Goal: Task Accomplishment & Management: Use online tool/utility

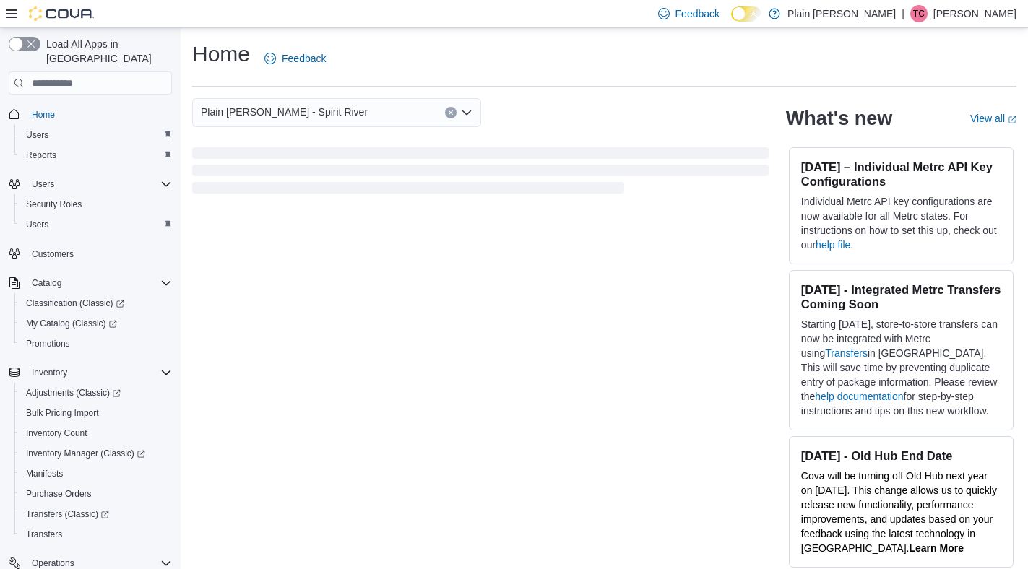
click at [355, 116] on div "Plain [PERSON_NAME] - Spirit River" at bounding box center [336, 112] width 289 height 29
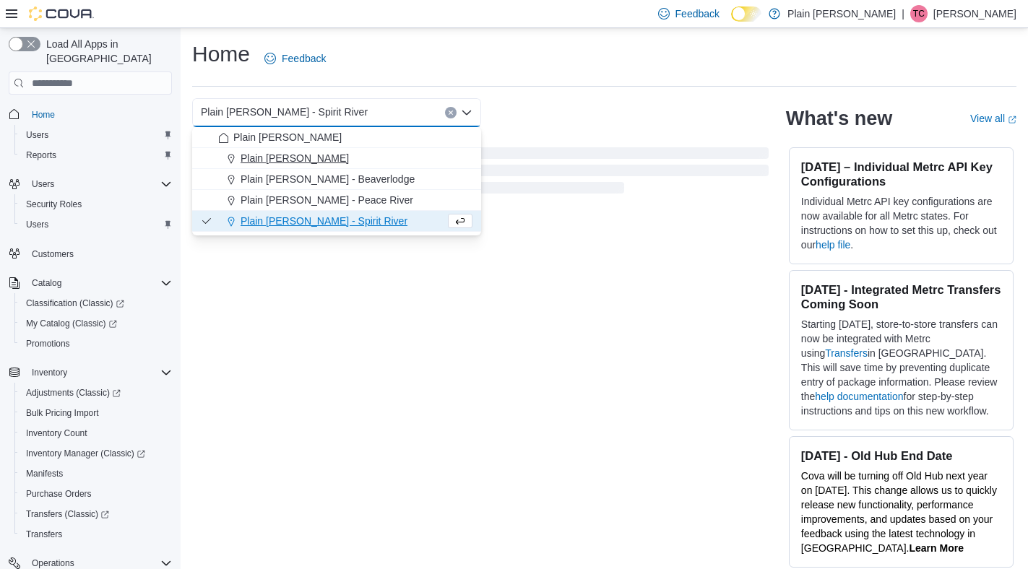
click at [342, 152] on div "Plain [PERSON_NAME]" at bounding box center [345, 158] width 254 height 14
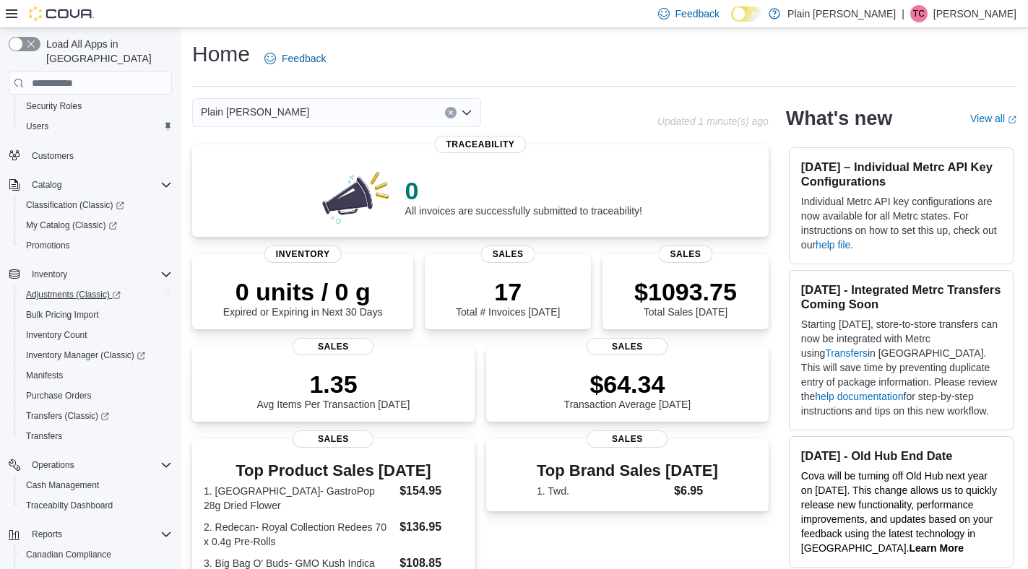
scroll to position [186, 0]
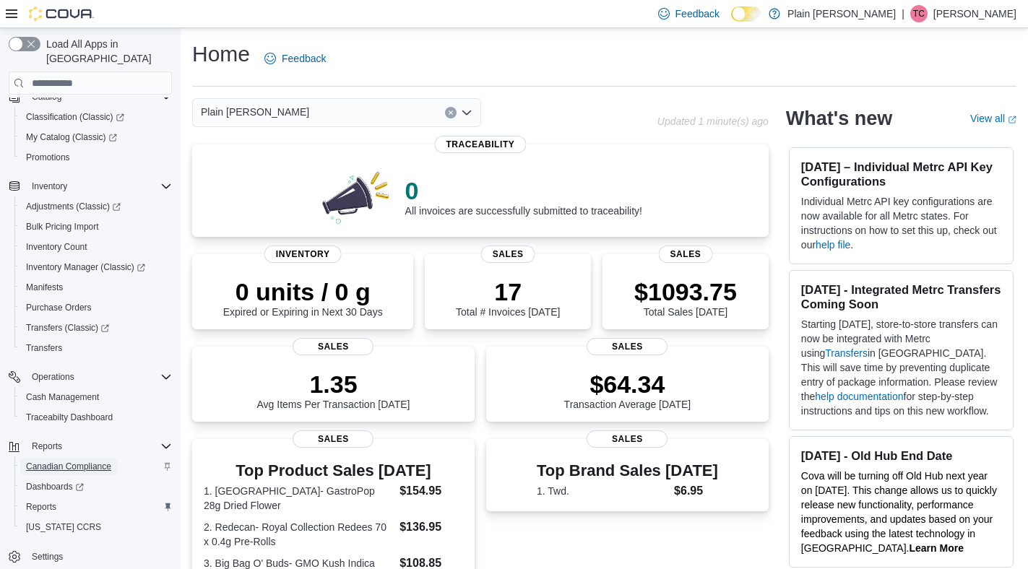
click at [88, 461] on span "Canadian Compliance" at bounding box center [68, 467] width 85 height 12
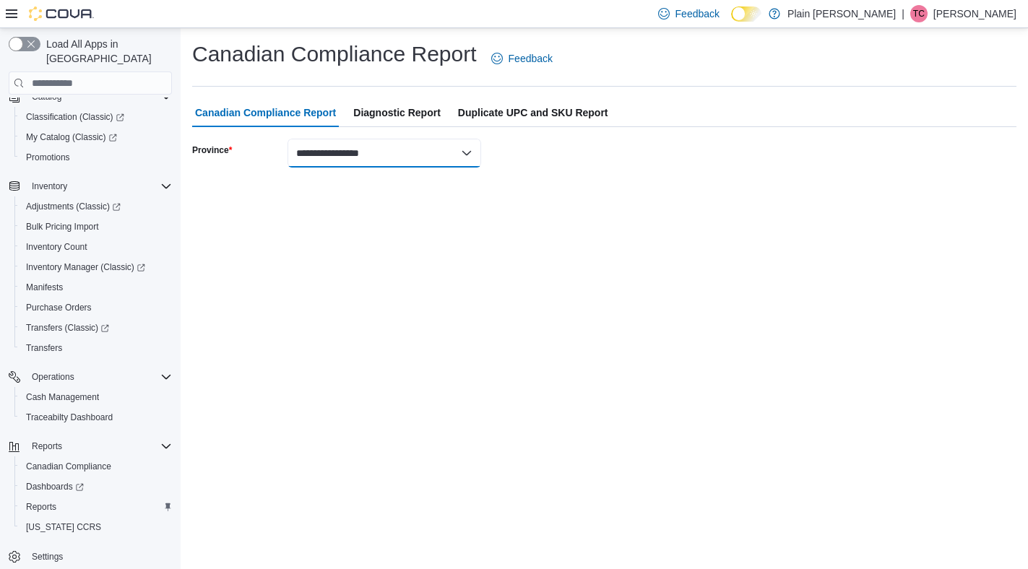
click at [464, 156] on select "**********" at bounding box center [384, 153] width 194 height 29
select select "*******"
select select "****"
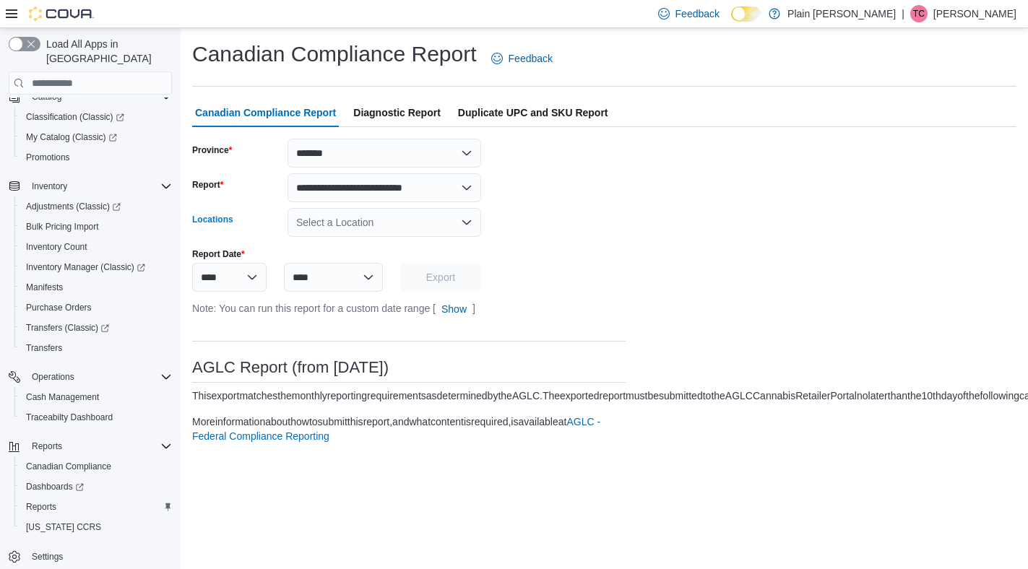
click at [415, 225] on div "Select a Location" at bounding box center [384, 222] width 194 height 29
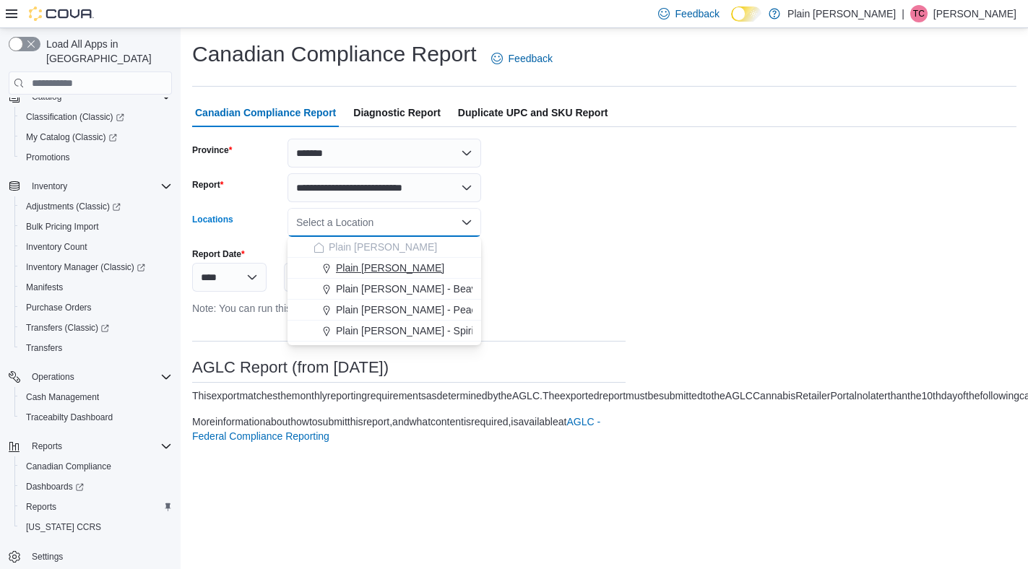
click at [405, 264] on span "Plain [PERSON_NAME]" at bounding box center [390, 268] width 108 height 14
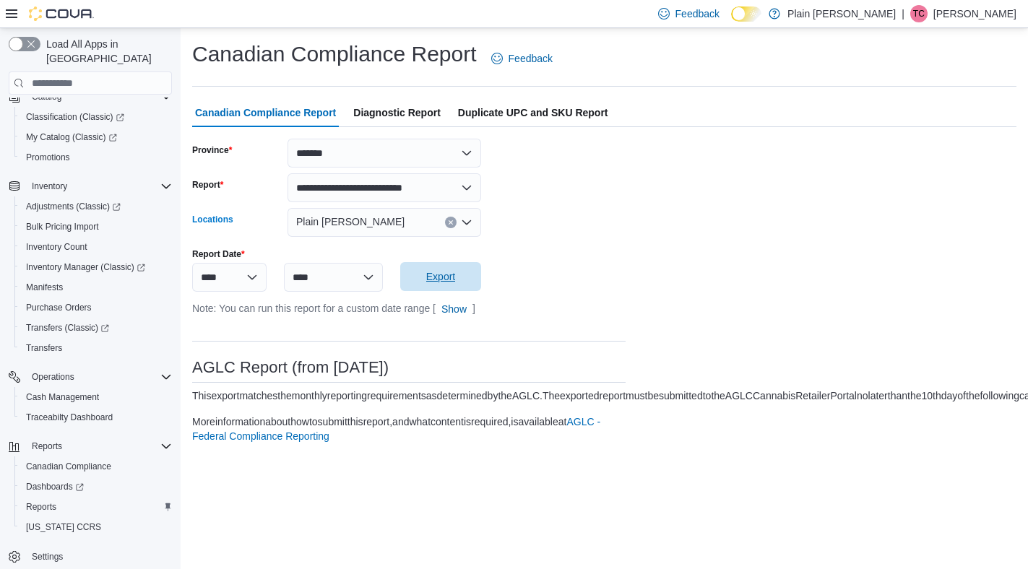
click at [430, 282] on span "Export" at bounding box center [440, 276] width 29 height 14
click at [448, 224] on icon "Clear input" at bounding box center [451, 223] width 6 height 6
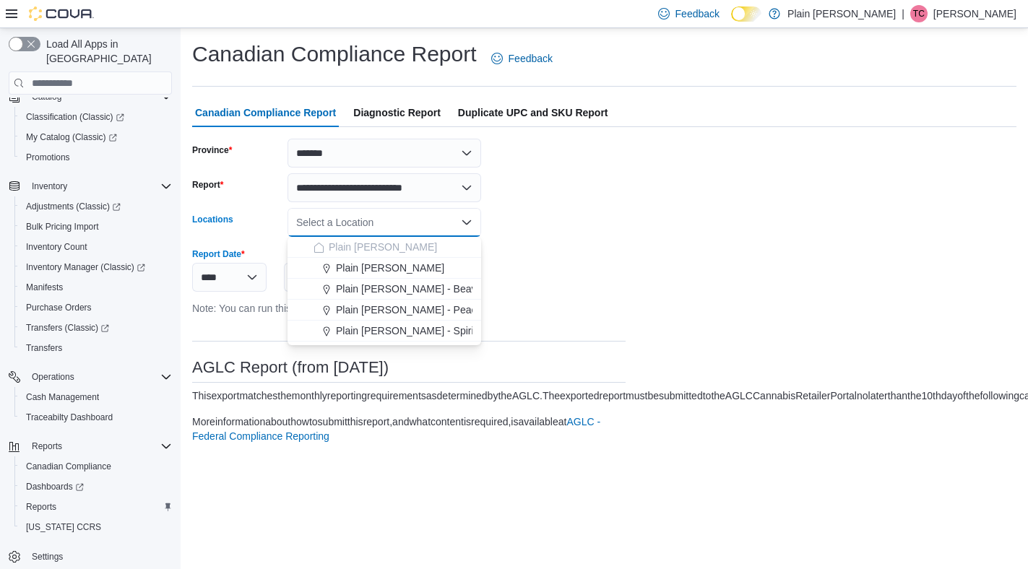
click at [447, 224] on div "Select a Location Combo box. Selected. Combo box input. Select a Location. Type…" at bounding box center [384, 222] width 194 height 29
click at [434, 282] on span "Plain [PERSON_NAME] - Beaverlodge" at bounding box center [423, 289] width 174 height 14
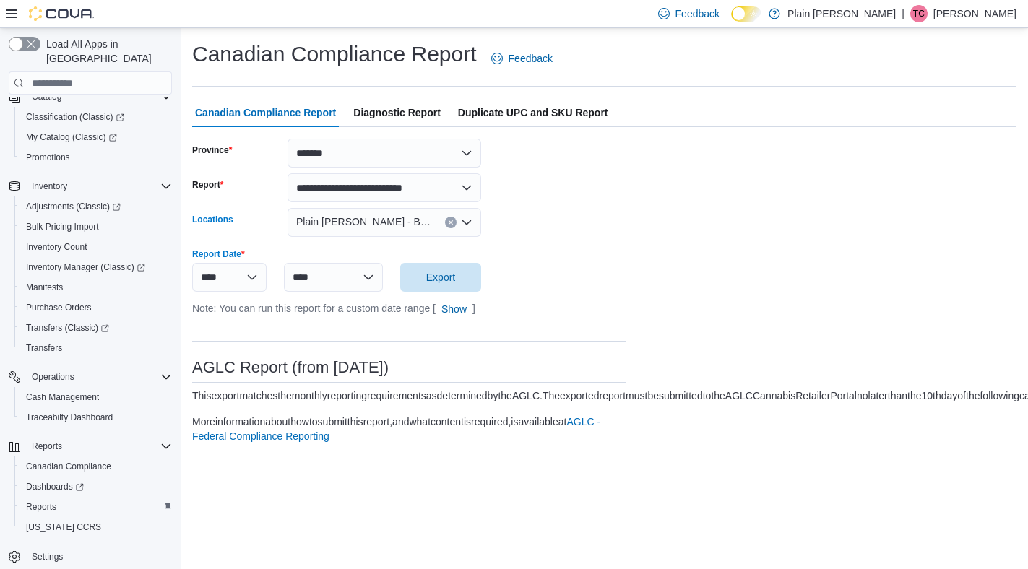
click at [434, 282] on span "Export" at bounding box center [440, 277] width 29 height 14
click at [453, 222] on icon "Clear input" at bounding box center [451, 223] width 6 height 6
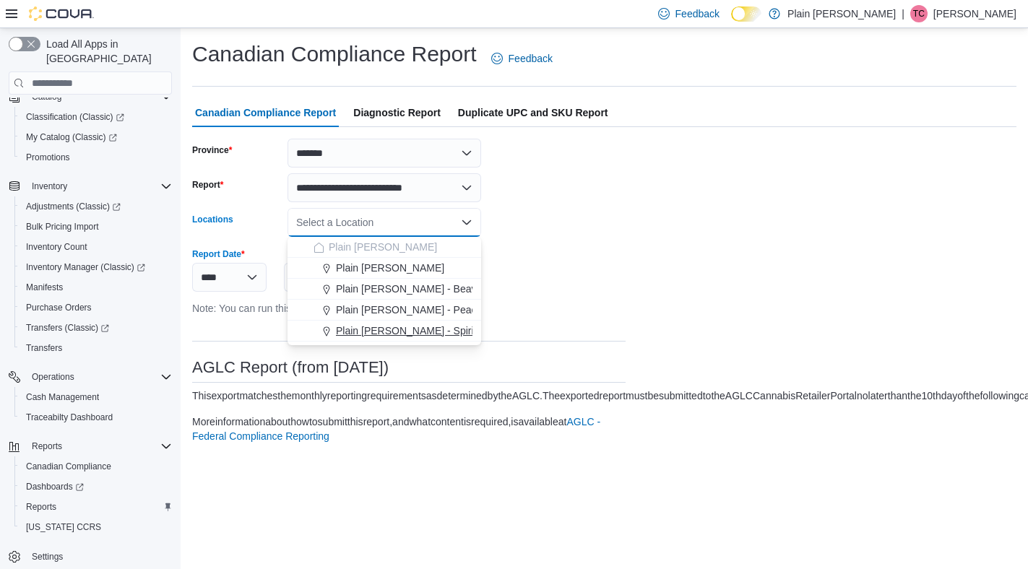
click at [415, 328] on span "Plain [PERSON_NAME] - Spirit River" at bounding box center [419, 331] width 167 height 14
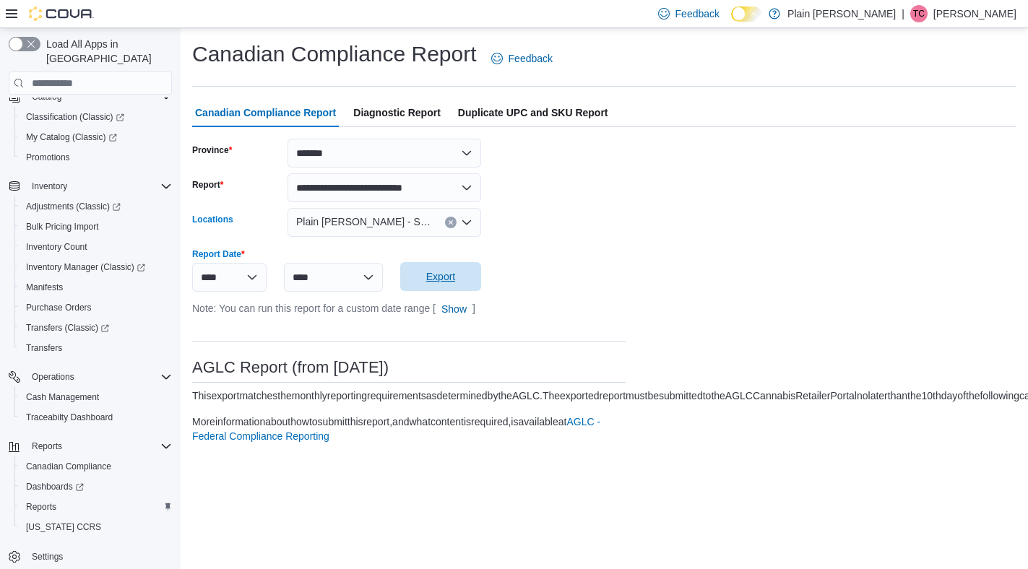
click at [440, 276] on span "Export" at bounding box center [440, 276] width 29 height 14
click at [448, 220] on icon "Clear input" at bounding box center [451, 223] width 6 height 6
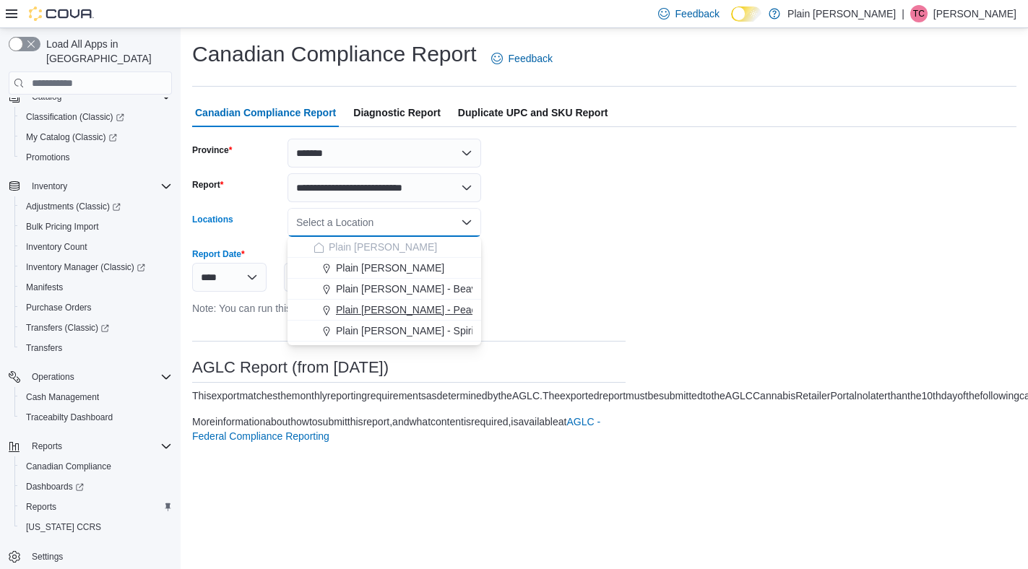
click at [423, 306] on span "Plain [PERSON_NAME] - Peace River" at bounding box center [422, 310] width 173 height 14
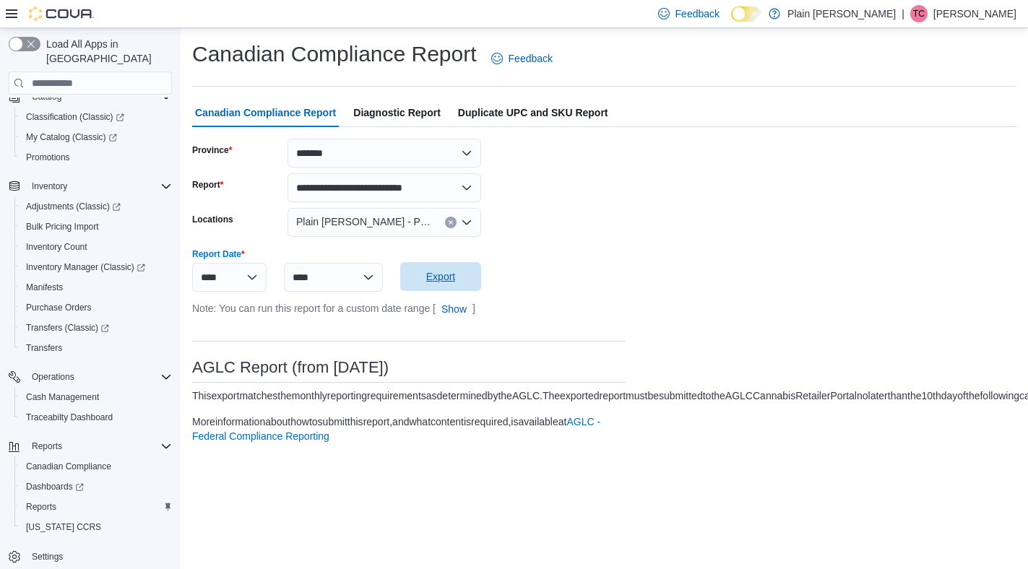
click at [442, 280] on span "Export" at bounding box center [440, 276] width 29 height 14
click at [53, 501] on span "Reports" at bounding box center [41, 507] width 30 height 12
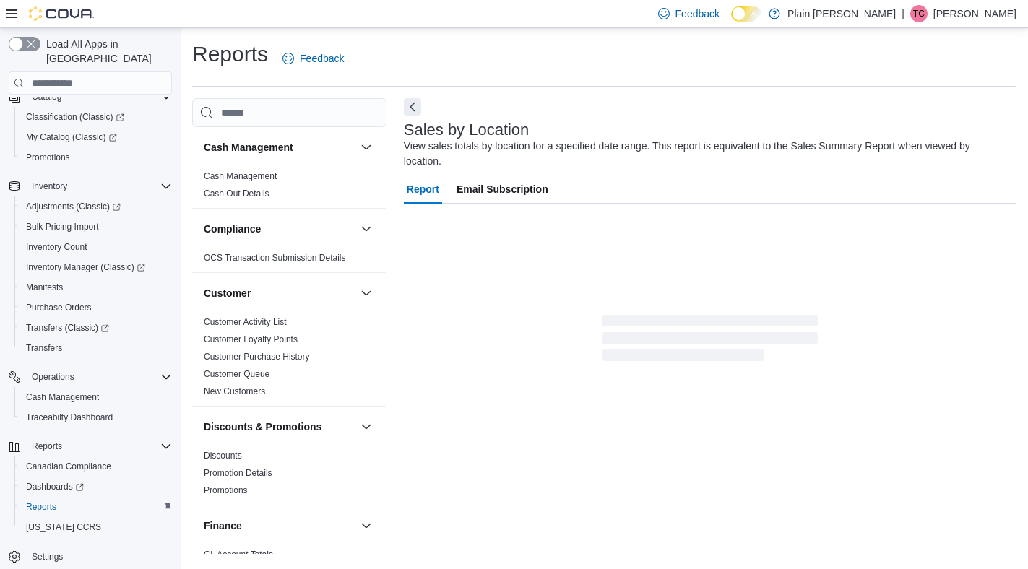
scroll to position [4, 0]
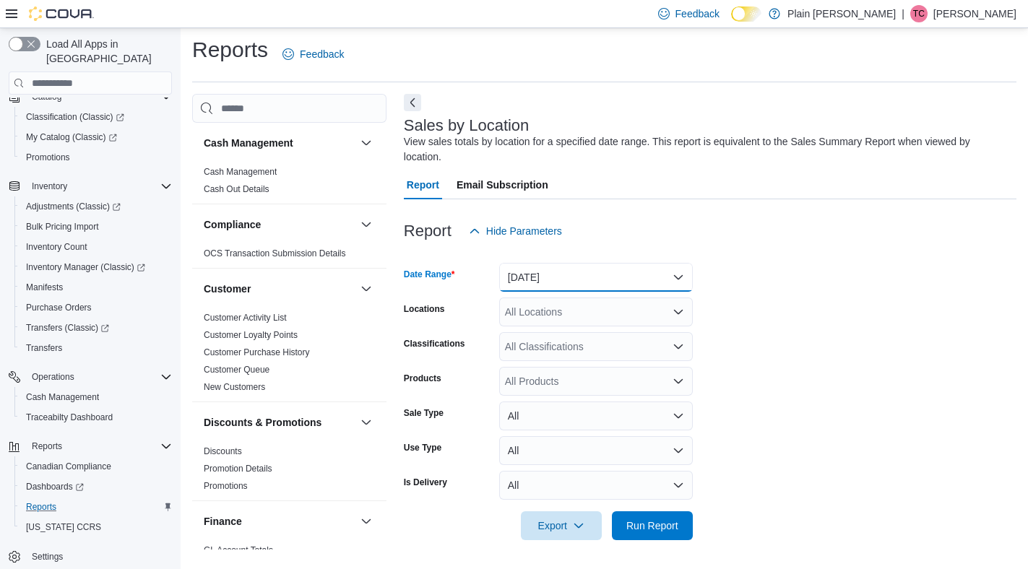
click at [560, 280] on button "[DATE]" at bounding box center [596, 277] width 194 height 29
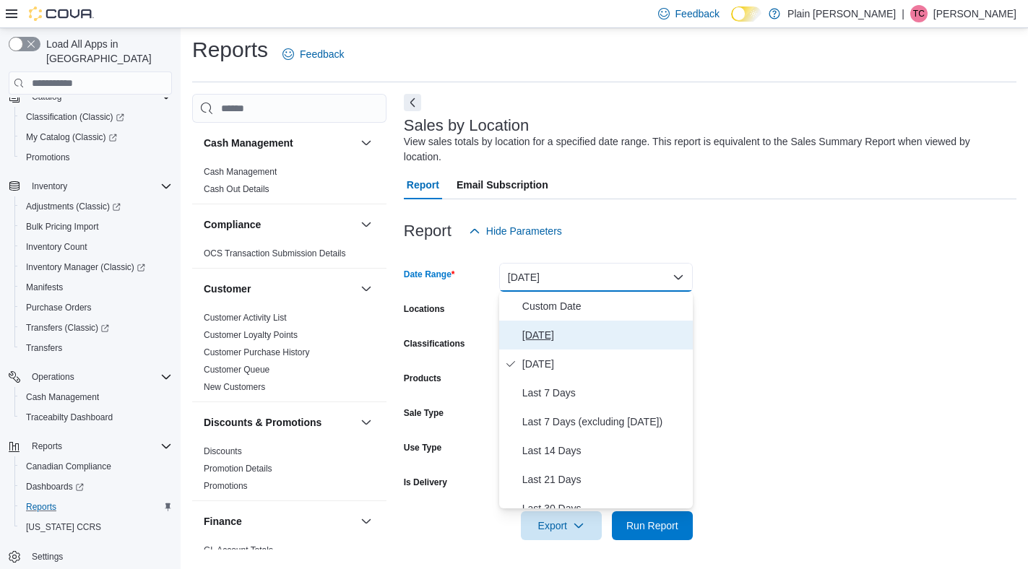
click at [558, 329] on span "[DATE]" at bounding box center [604, 334] width 165 height 17
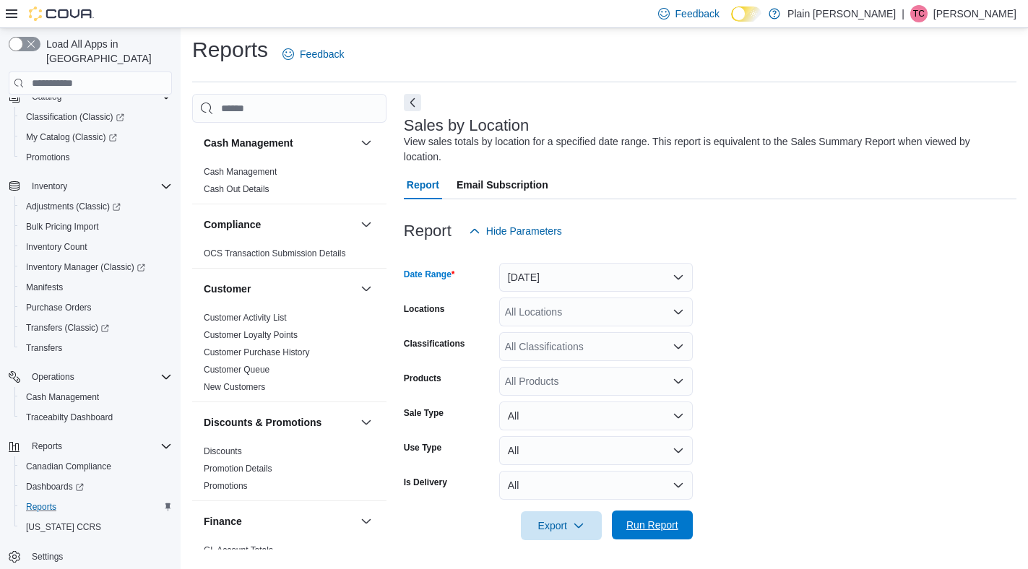
click at [645, 517] on span "Run Report" at bounding box center [652, 525] width 64 height 29
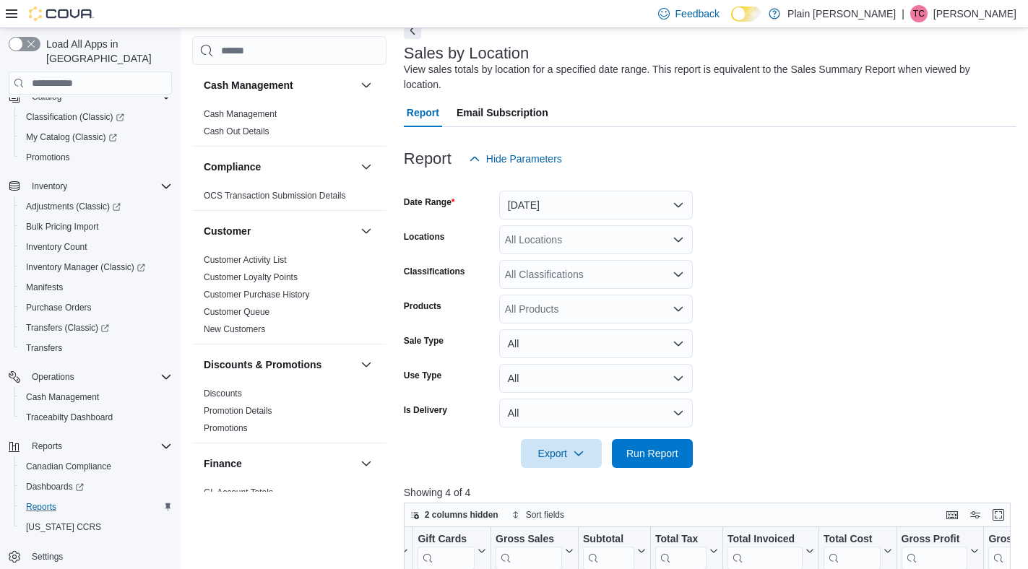
scroll to position [72, 0]
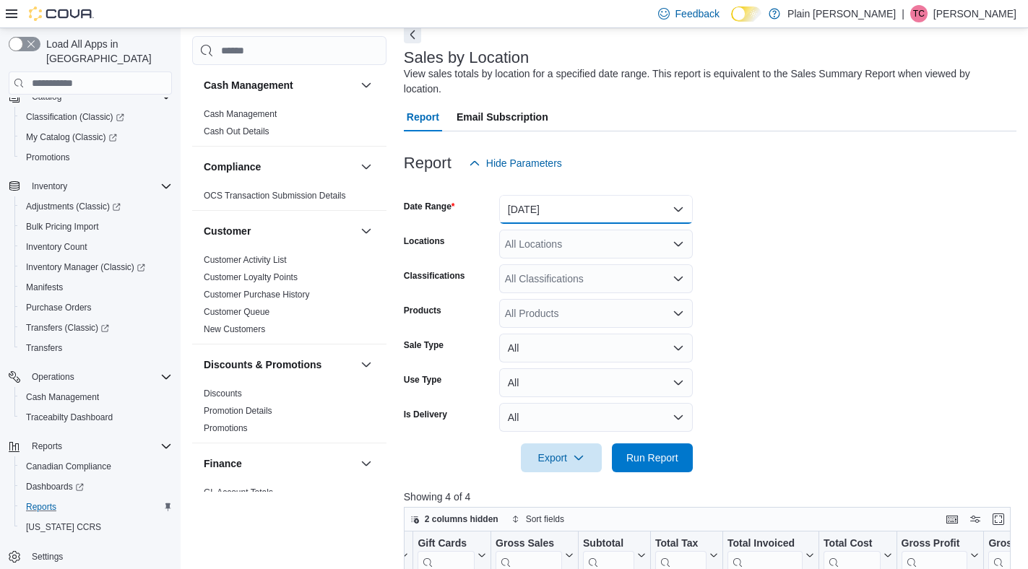
click at [636, 212] on button "[DATE]" at bounding box center [596, 209] width 194 height 29
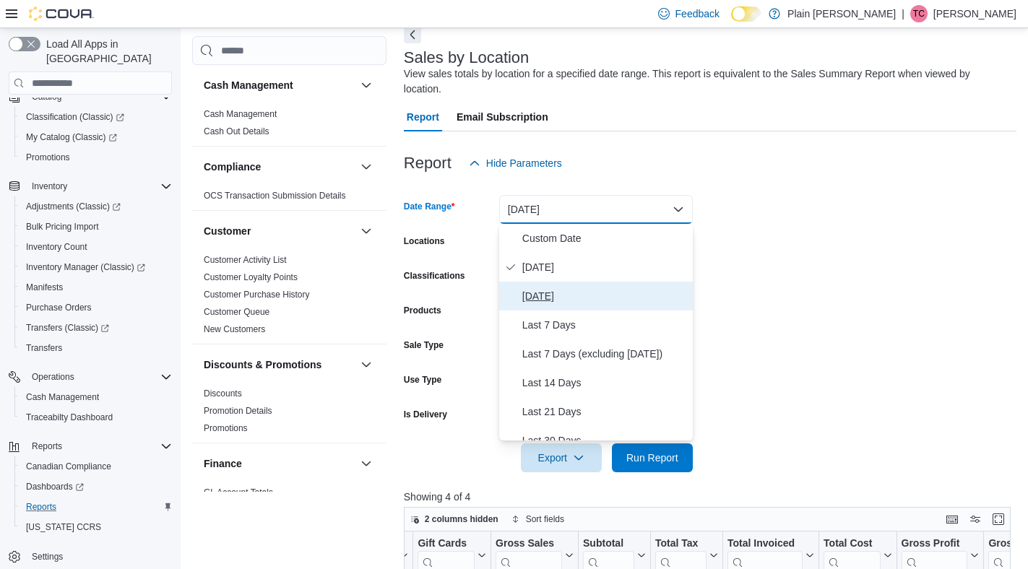
click at [573, 306] on button "[DATE]" at bounding box center [596, 296] width 194 height 29
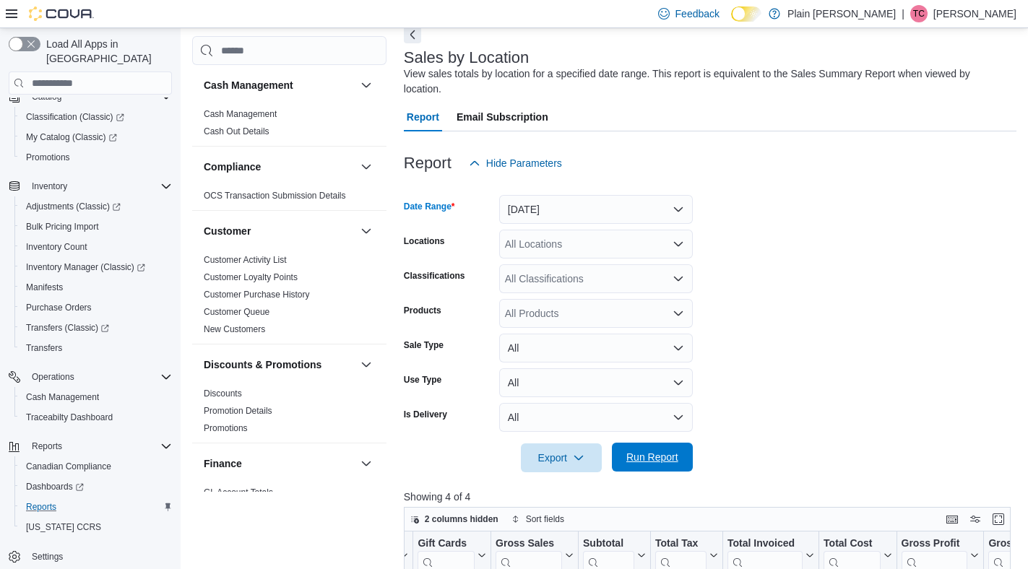
click at [659, 469] on span "Run Report" at bounding box center [652, 457] width 64 height 29
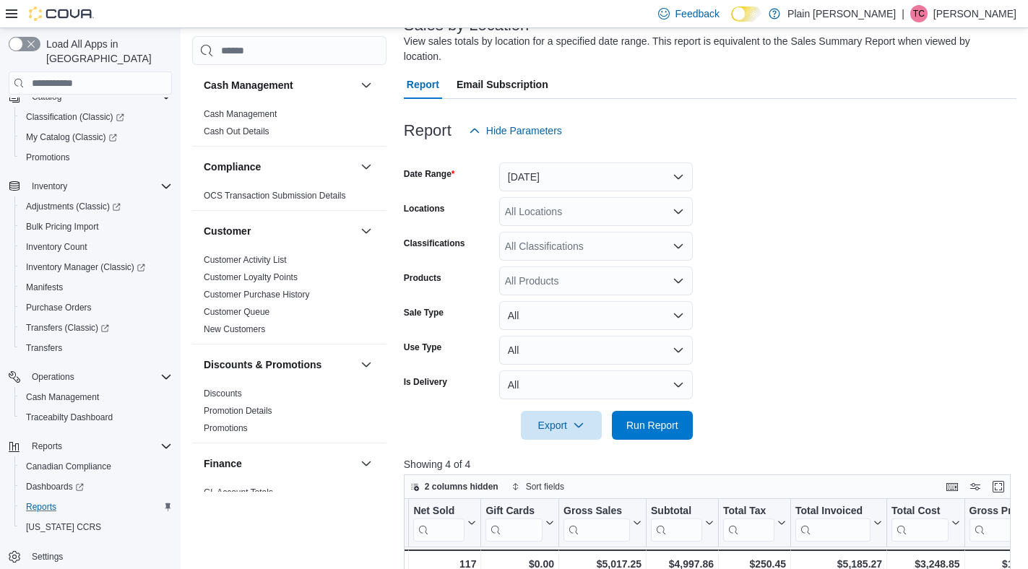
scroll to position [67, 0]
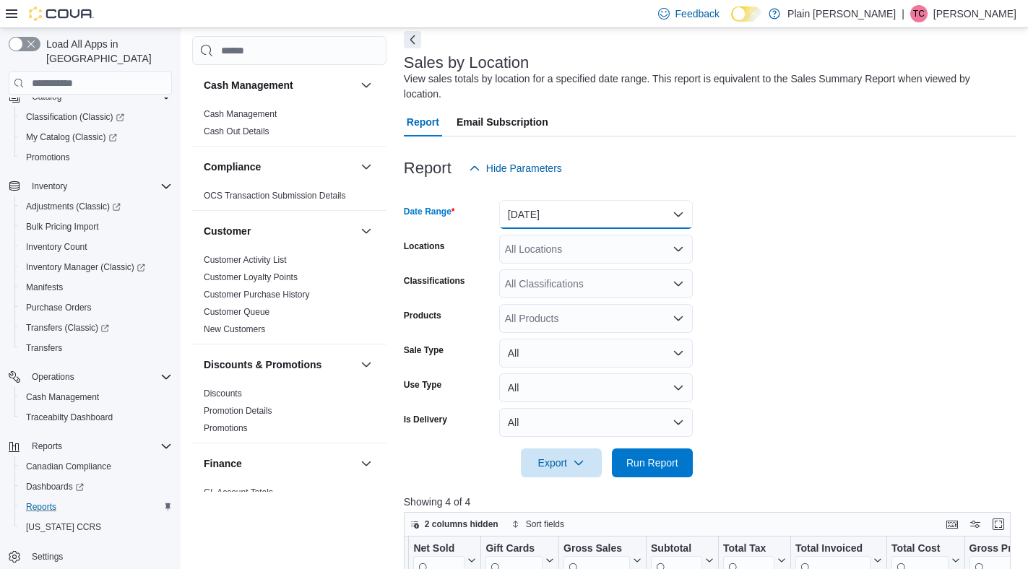
click at [571, 226] on button "[DATE]" at bounding box center [596, 214] width 194 height 29
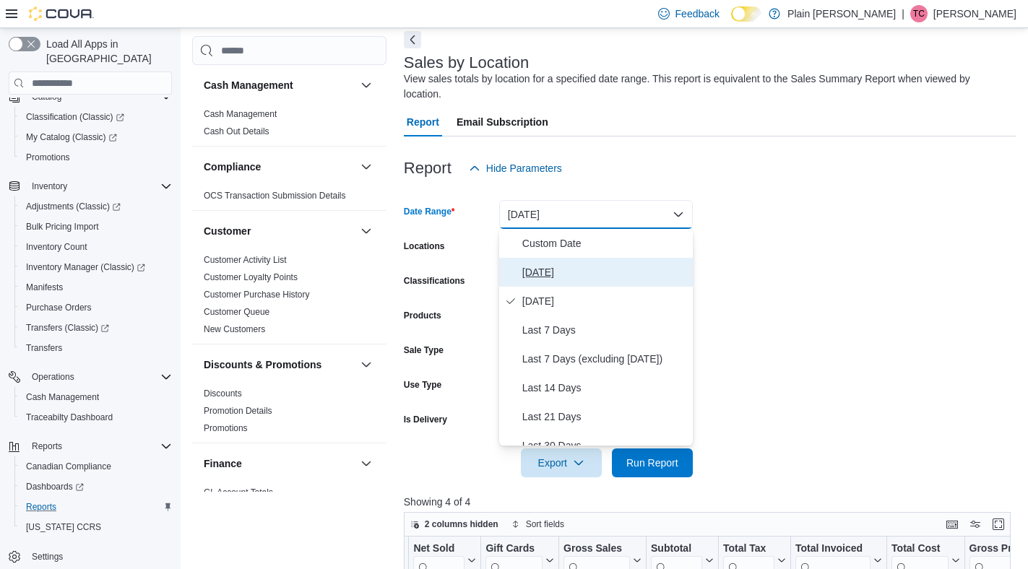
click at [563, 272] on span "[DATE]" at bounding box center [604, 272] width 165 height 17
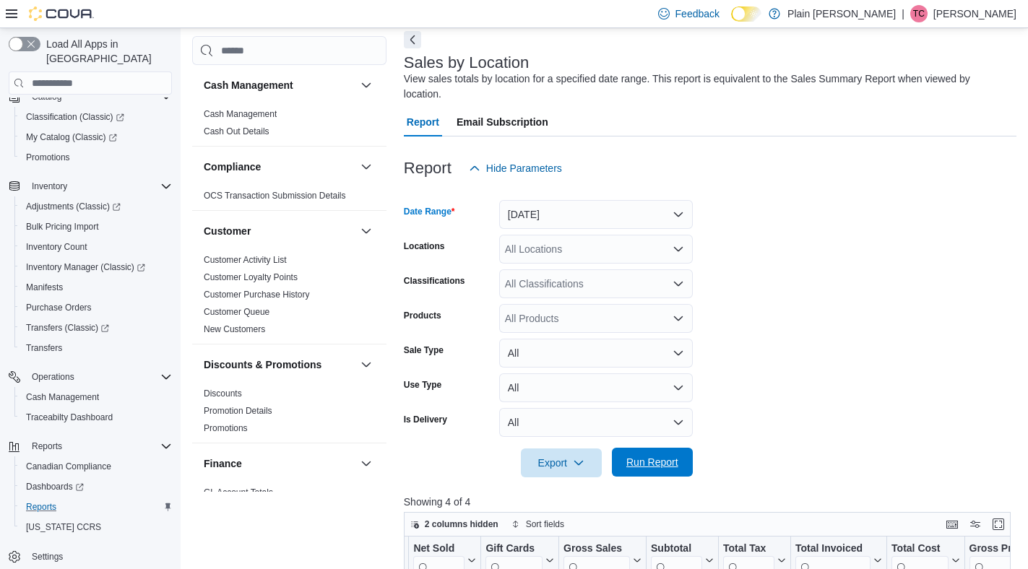
click at [649, 468] on span "Run Report" at bounding box center [652, 462] width 52 height 14
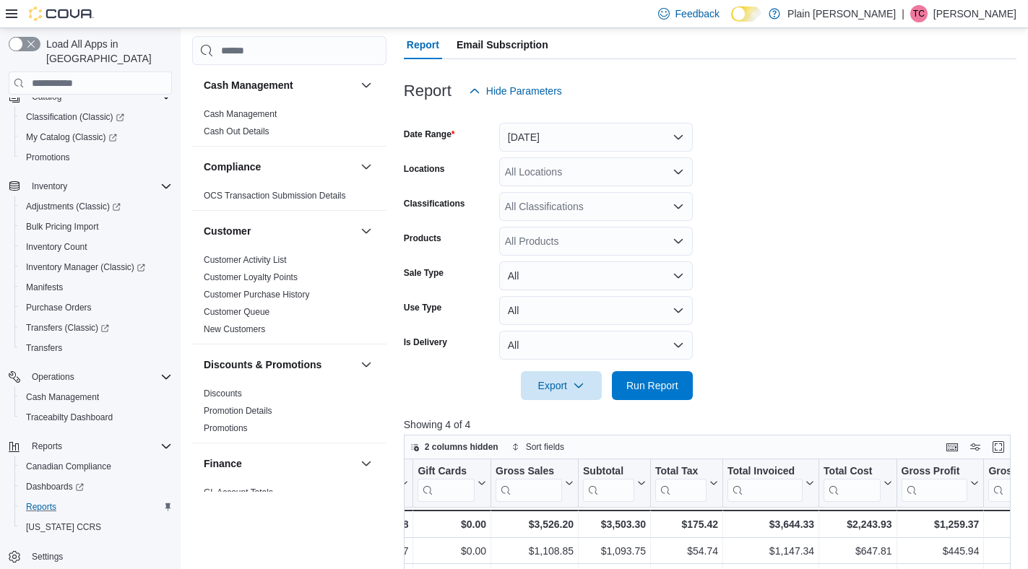
scroll to position [138, 0]
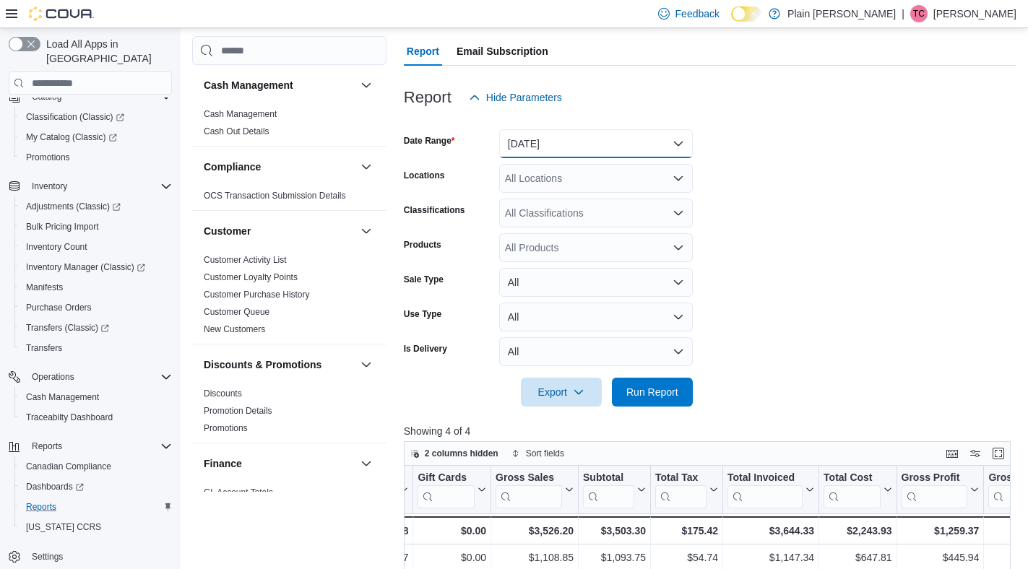
click at [572, 147] on button "[DATE]" at bounding box center [596, 143] width 194 height 29
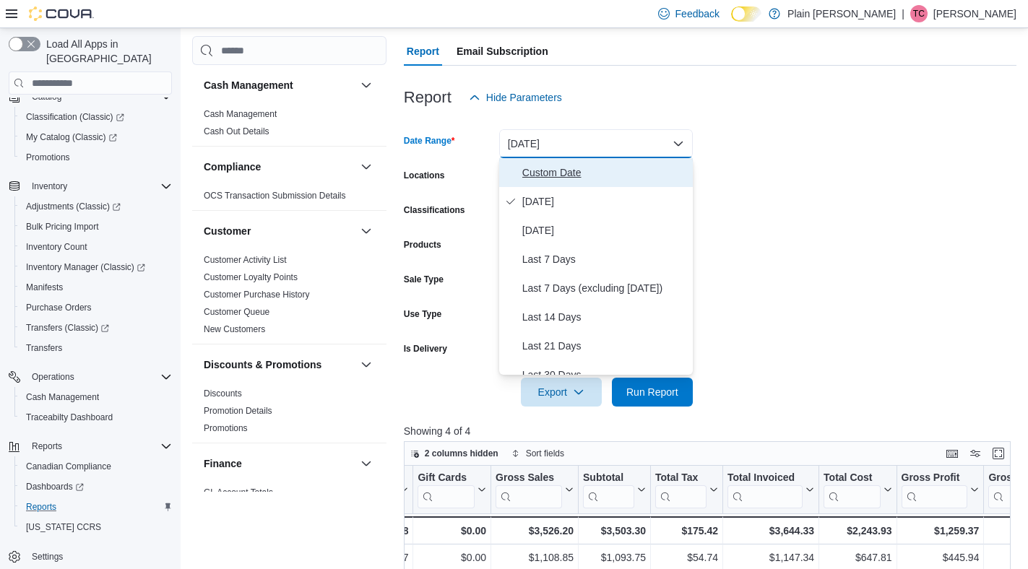
click at [571, 183] on button "Custom Date" at bounding box center [596, 172] width 194 height 29
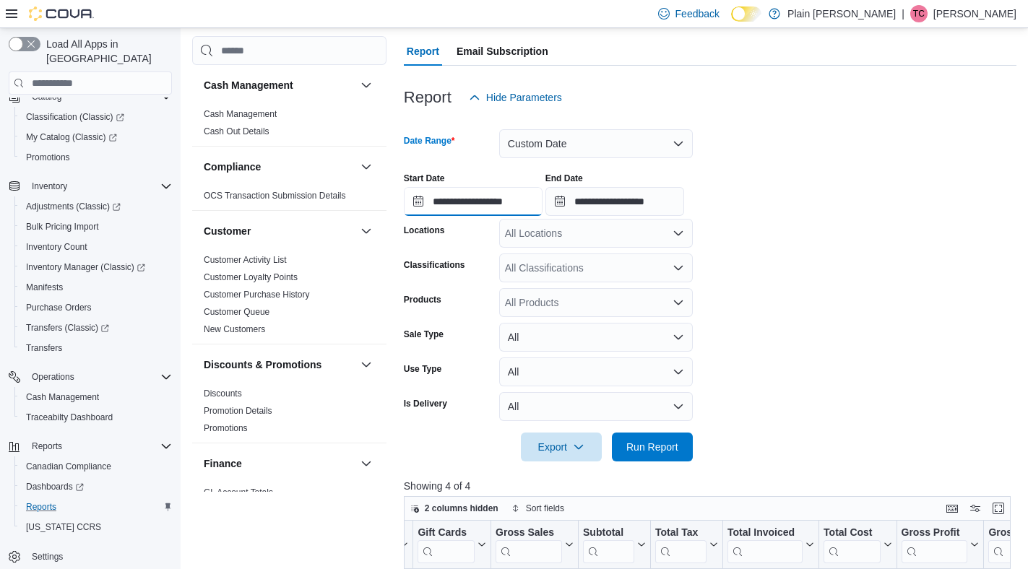
click at [461, 195] on input "**********" at bounding box center [473, 201] width 139 height 29
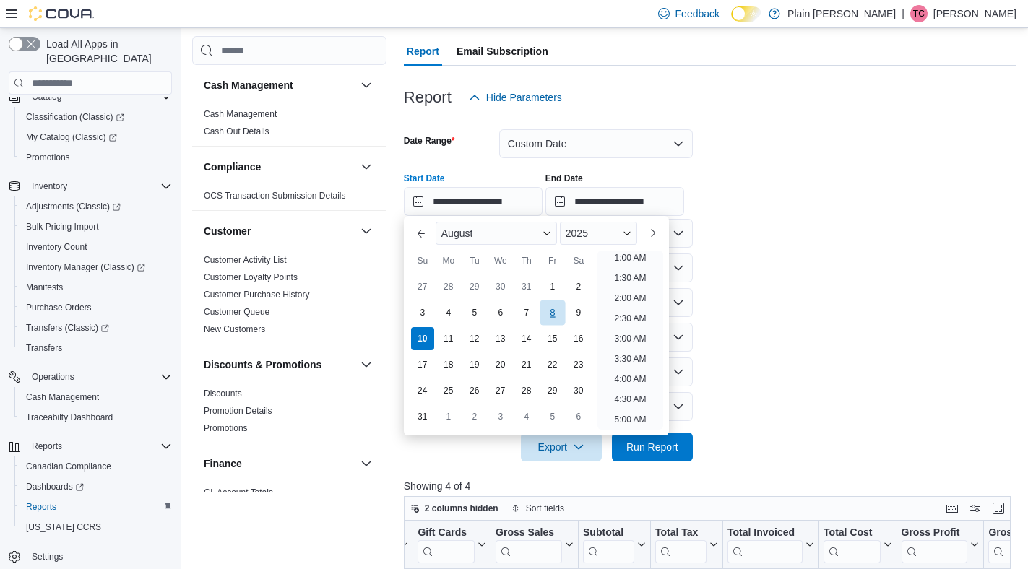
click at [547, 312] on div "8" at bounding box center [552, 312] width 25 height 25
type input "**********"
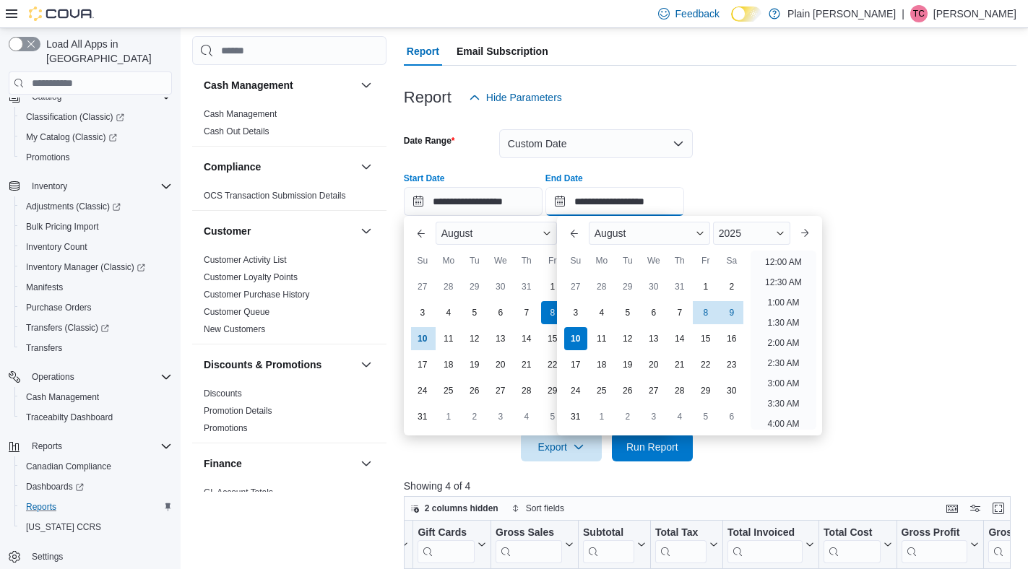
click at [620, 200] on input "**********" at bounding box center [614, 201] width 139 height 29
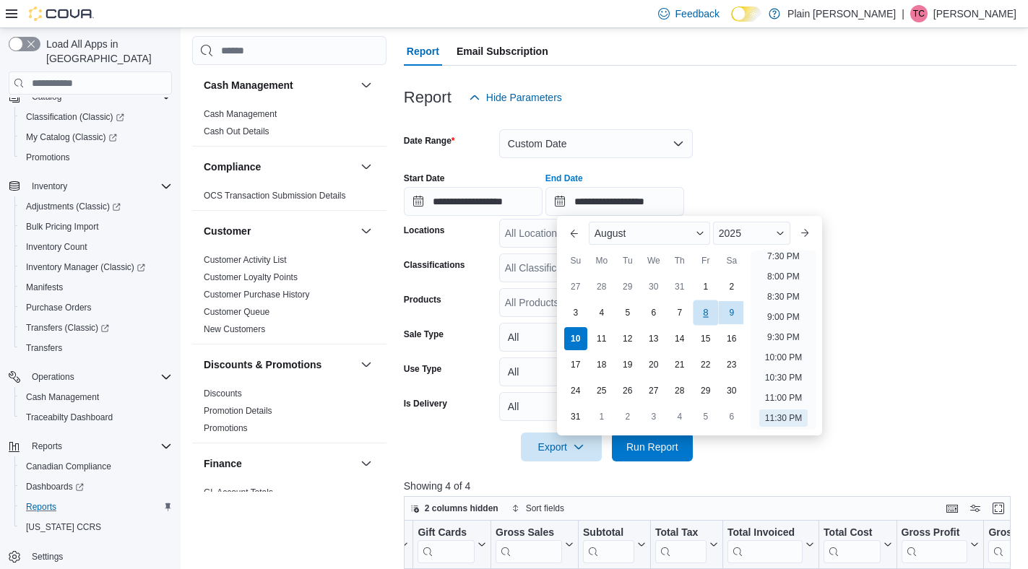
click at [709, 318] on div "8" at bounding box center [705, 312] width 25 height 25
type input "**********"
click at [662, 457] on span "Run Report" at bounding box center [652, 446] width 64 height 29
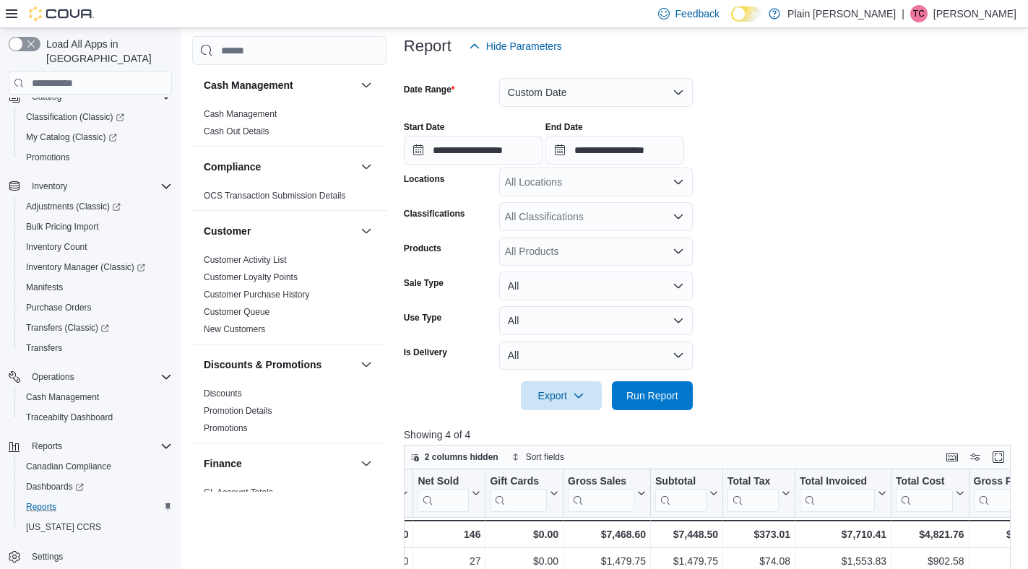
scroll to position [173, 0]
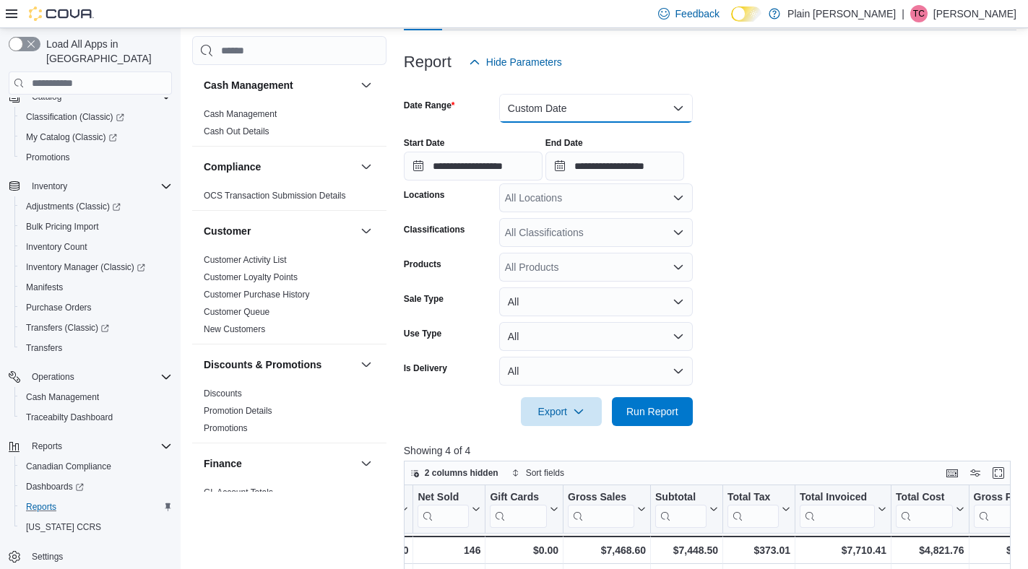
click at [605, 115] on button "Custom Date" at bounding box center [596, 108] width 194 height 29
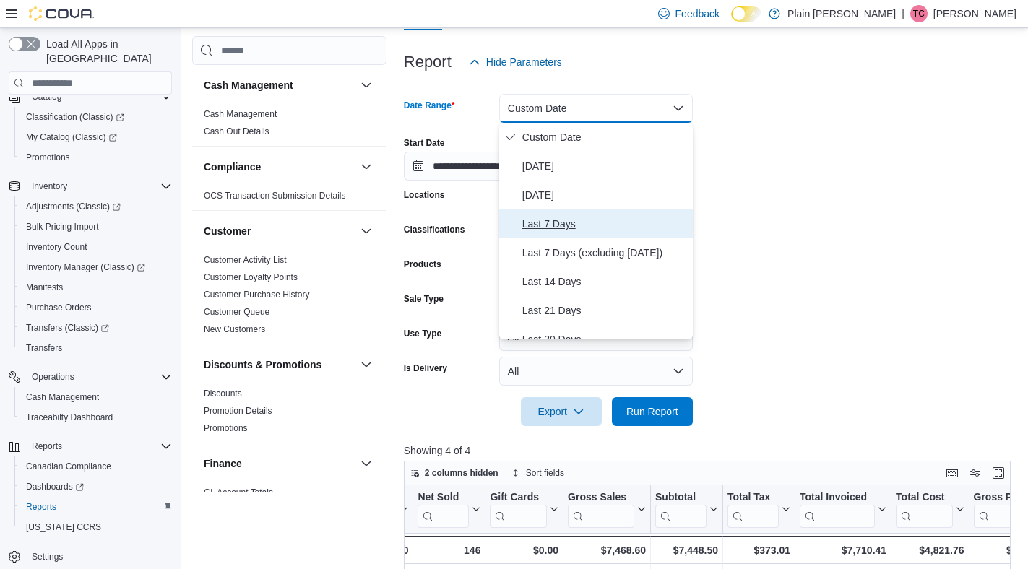
click at [560, 233] on span "Last 7 Days" at bounding box center [604, 223] width 165 height 17
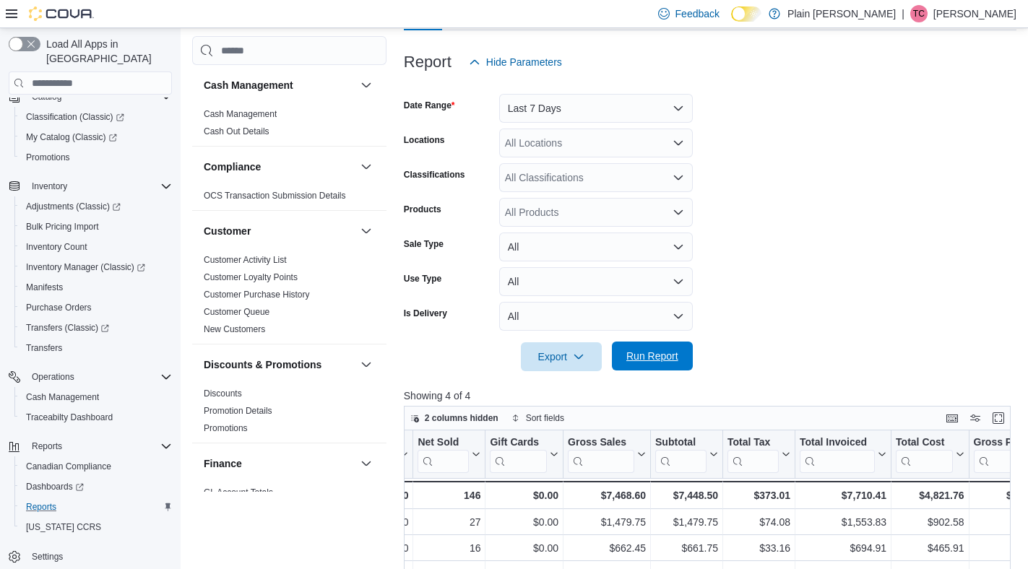
click at [635, 358] on span "Run Report" at bounding box center [652, 356] width 52 height 14
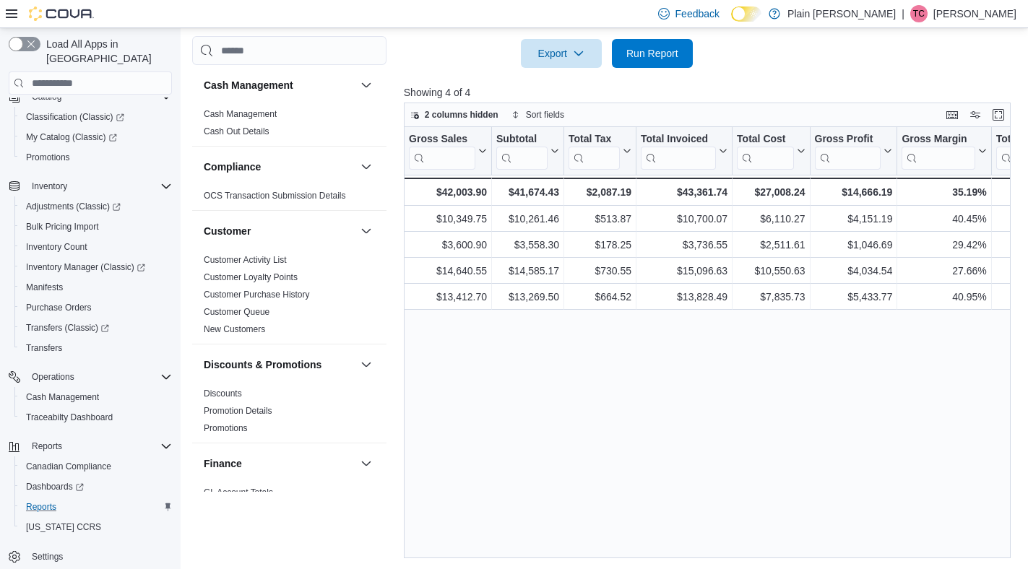
scroll to position [477, 0]
